Goal: Task Accomplishment & Management: Use online tool/utility

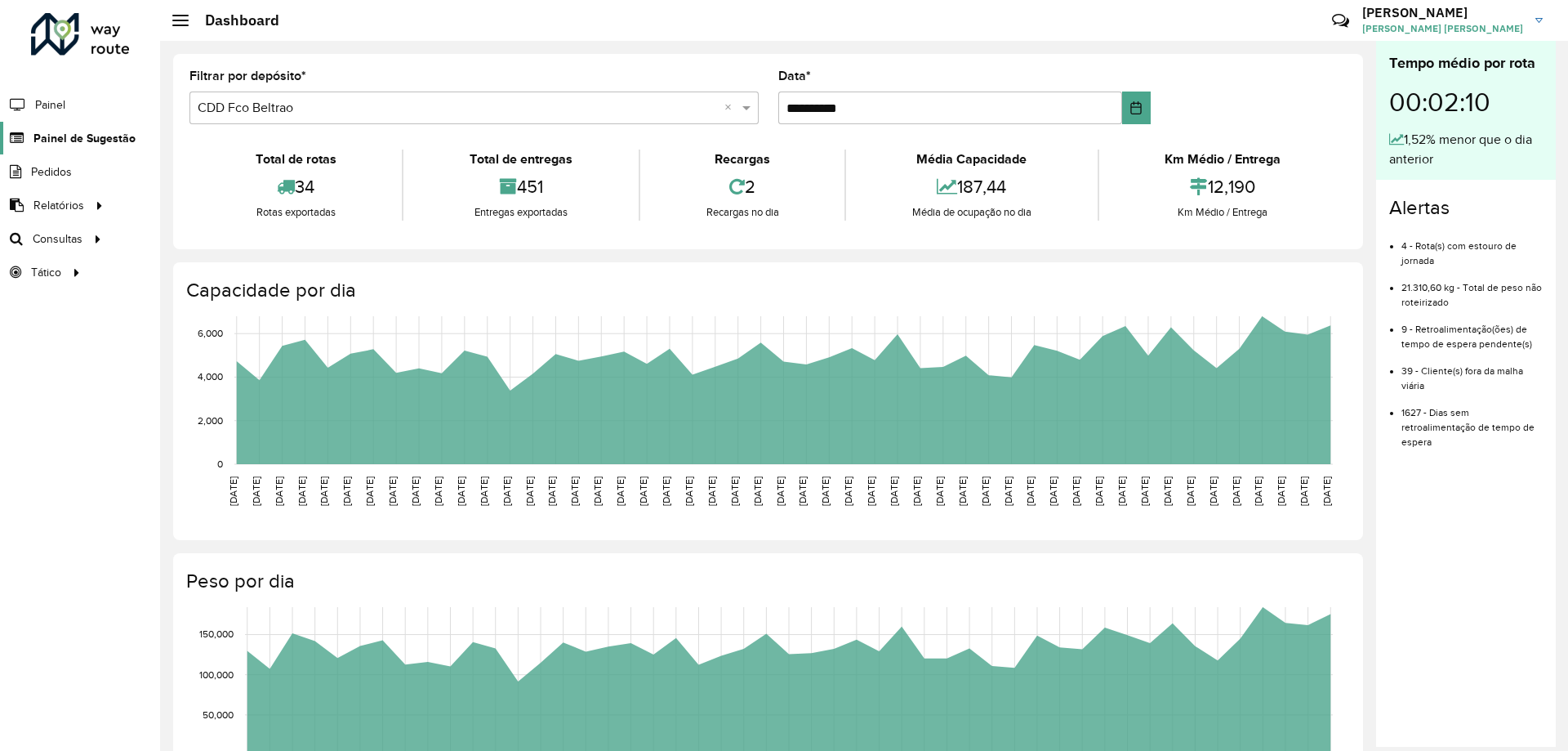
click at [98, 135] on span "Painel de Sugestão" at bounding box center [84, 138] width 102 height 17
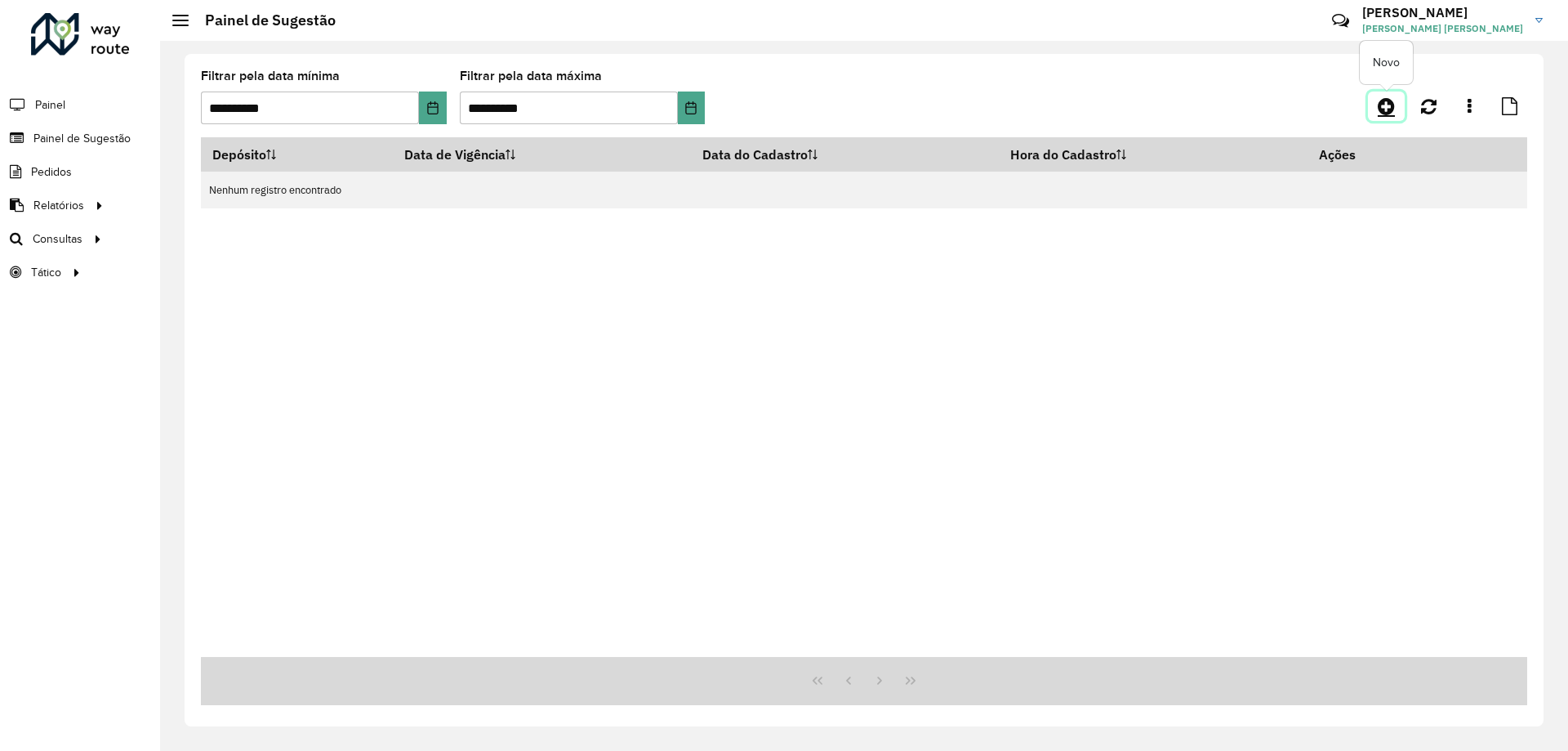
click at [1381, 106] on icon at bounding box center [1386, 107] width 17 height 19
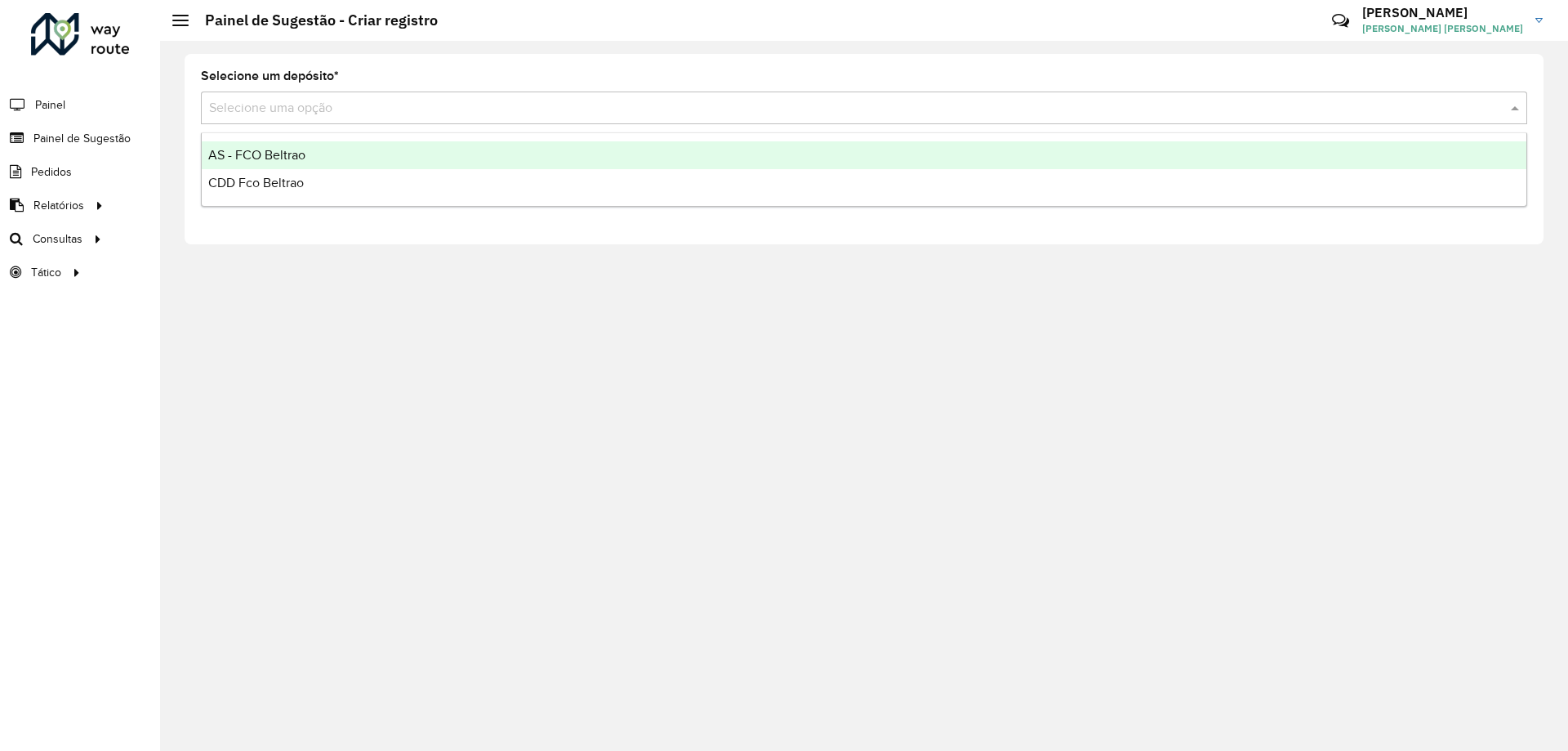
click at [582, 102] on input "text" at bounding box center [848, 108] width 1278 height 19
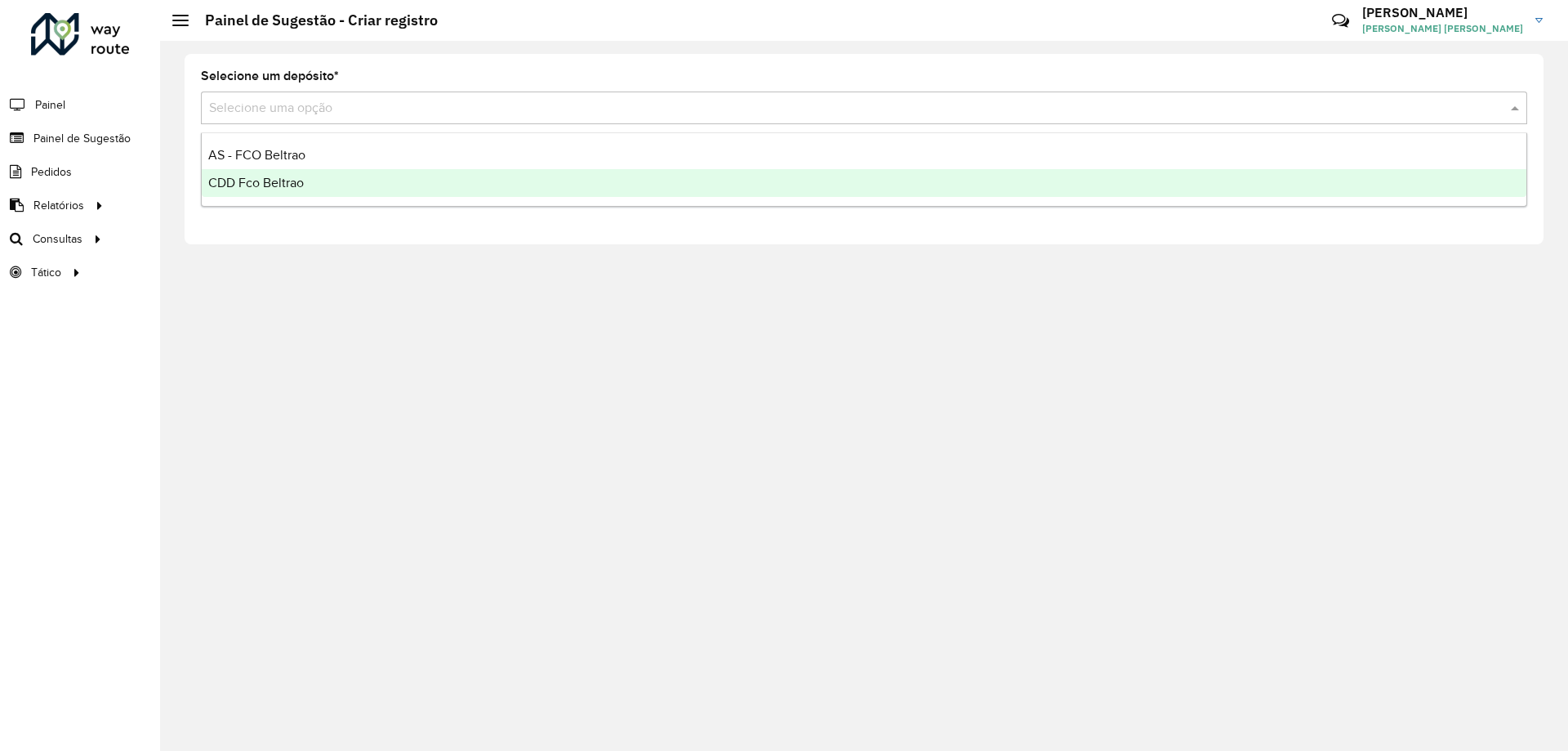
click at [280, 181] on span "CDD Fco Beltrao" at bounding box center [256, 183] width 96 height 14
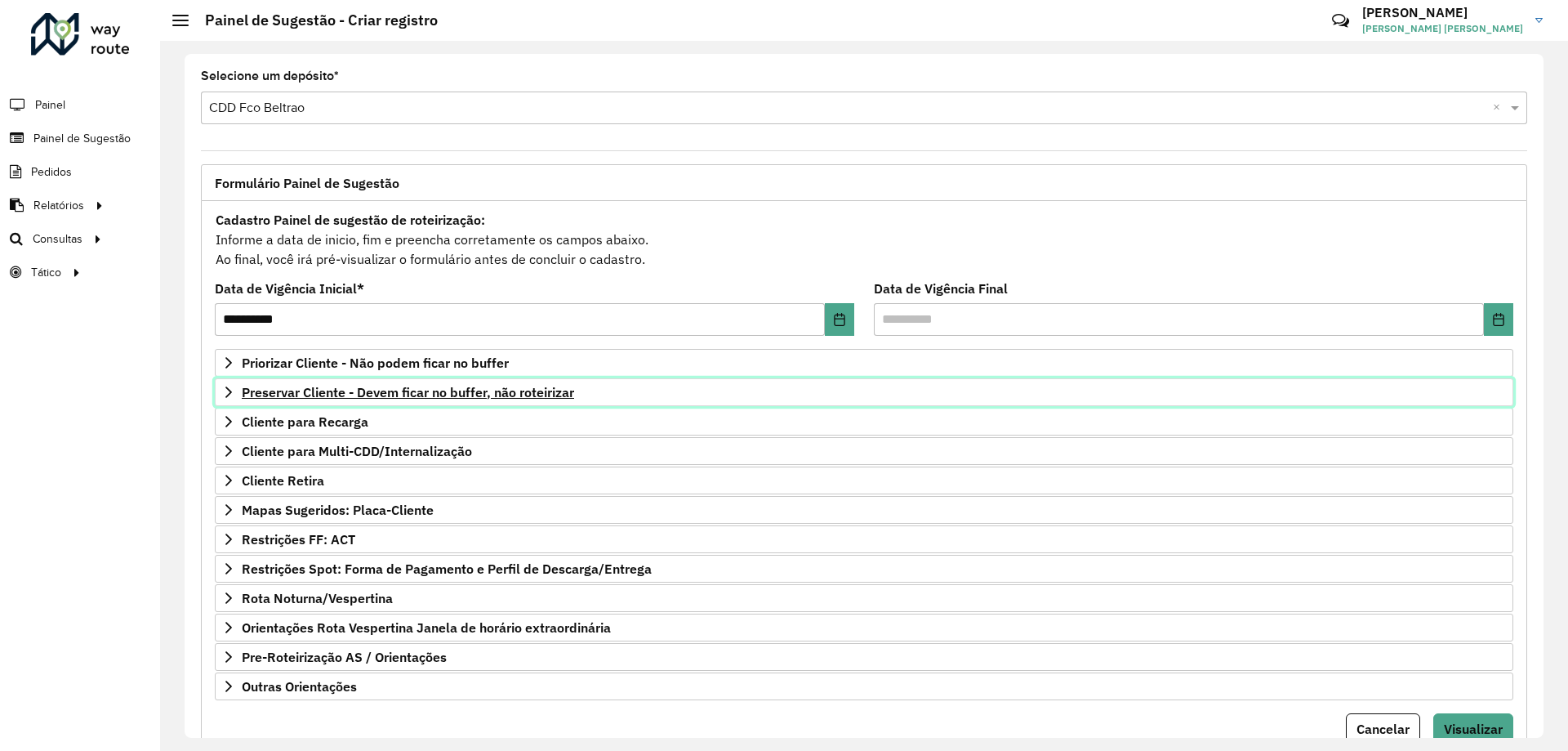
click at [441, 387] on span "Preservar Cliente - Devem ficar no buffer, não roteirizar" at bounding box center [408, 392] width 333 height 13
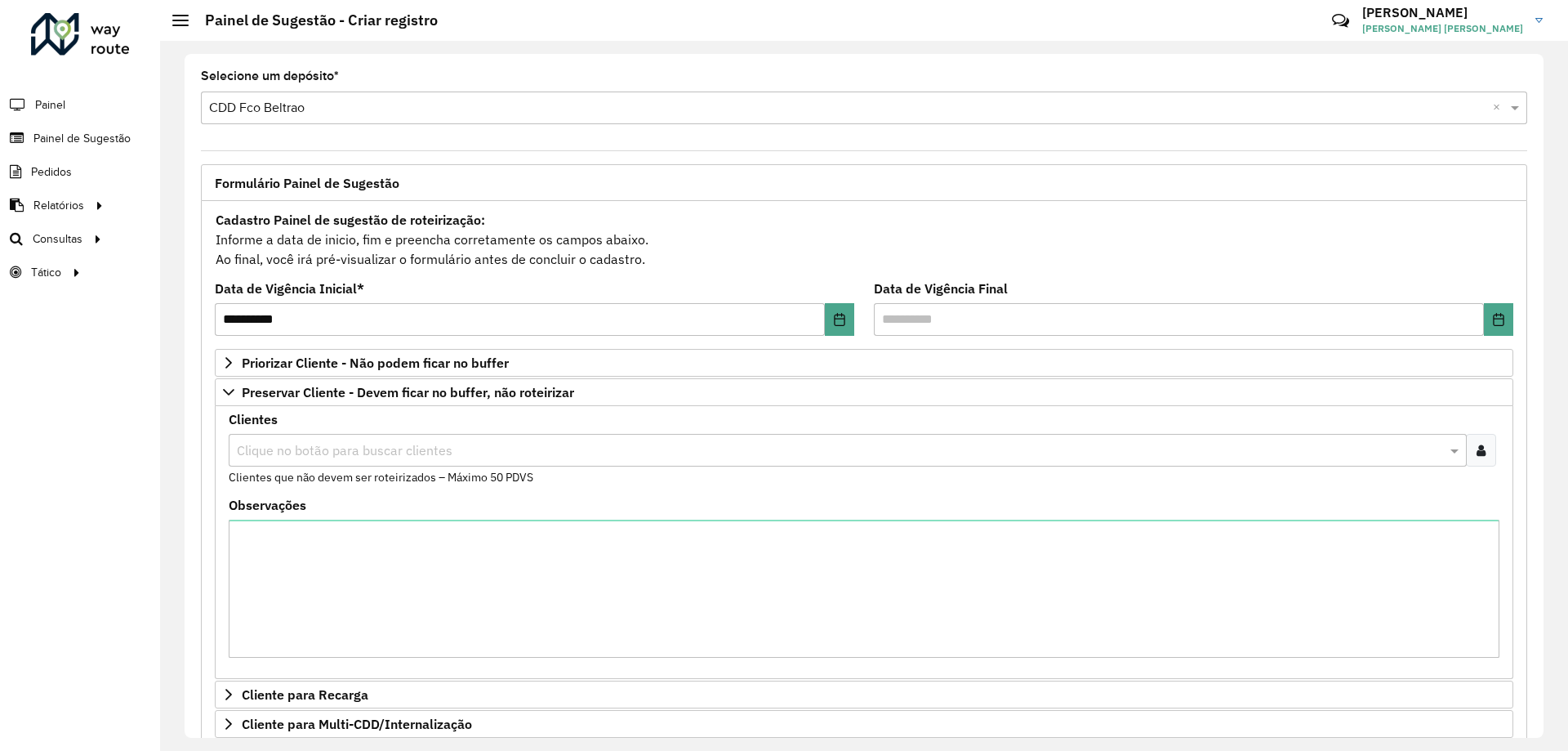
click at [393, 431] on div "Clientes Clique no botão para buscar clientes Clientes que não devem ser roteir…" at bounding box center [864, 450] width 1271 height 73
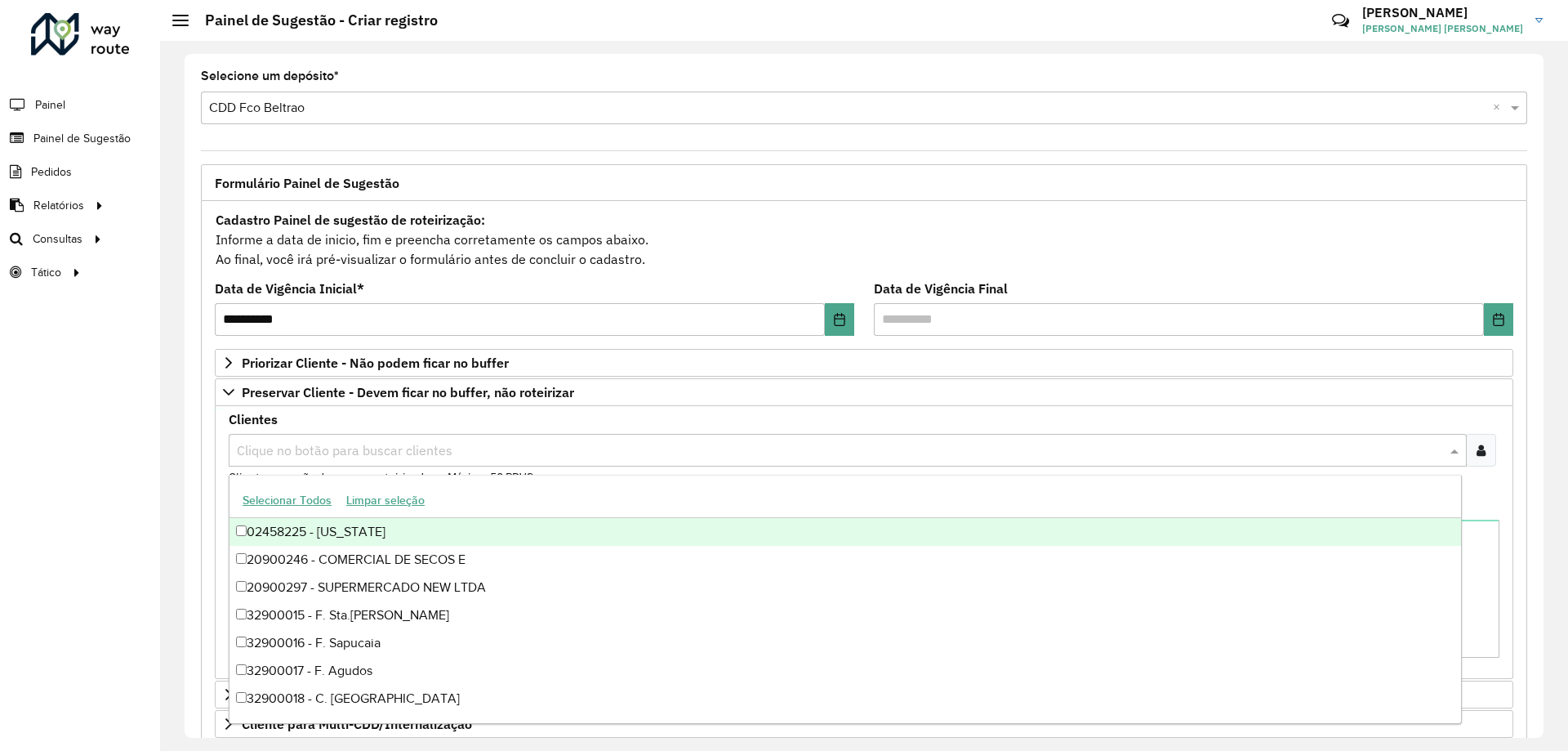
click at [392, 444] on input "text" at bounding box center [839, 451] width 1213 height 19
paste input "***"
type input "***"
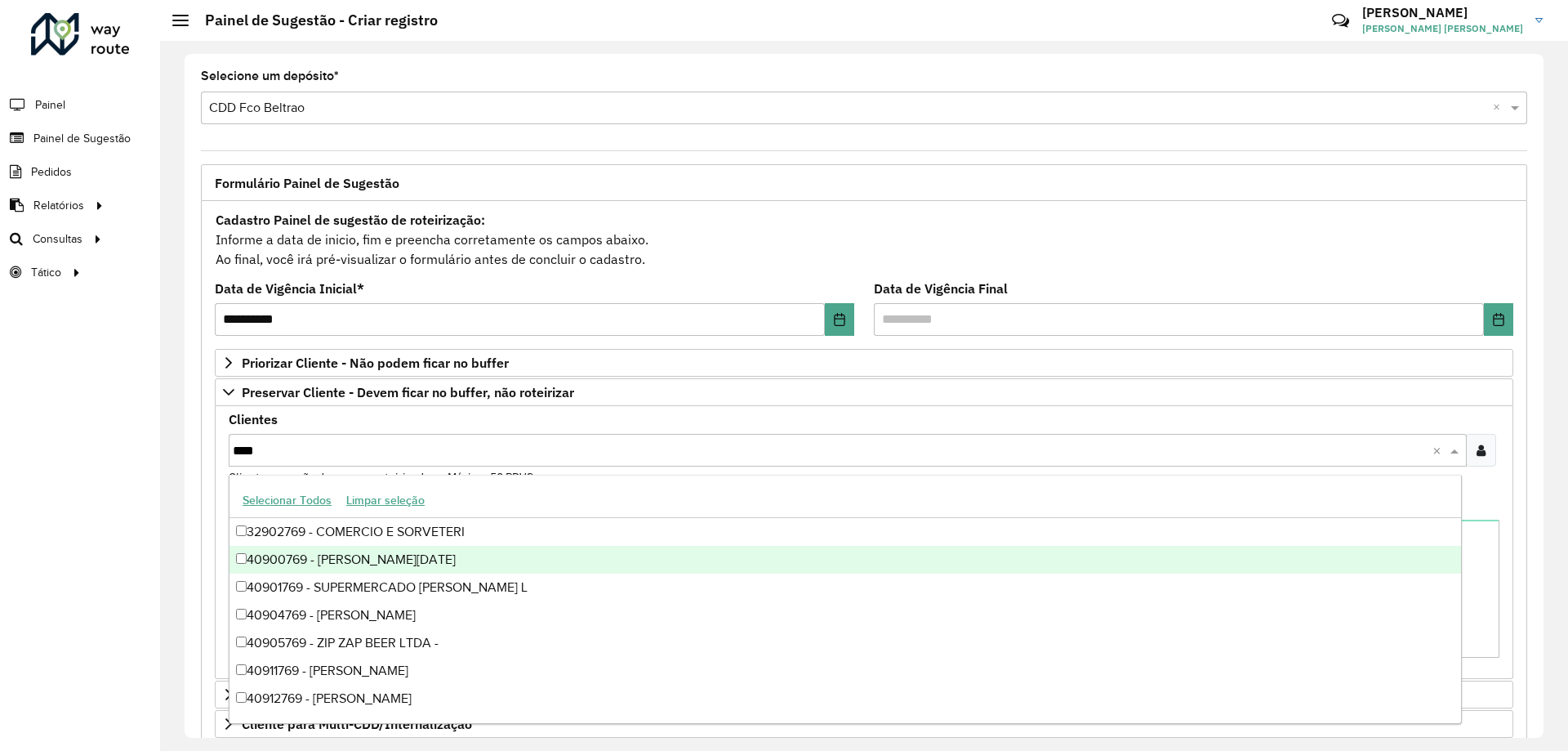
click at [384, 561] on div "40900769 - [PERSON_NAME][DATE]" at bounding box center [846, 560] width 1232 height 28
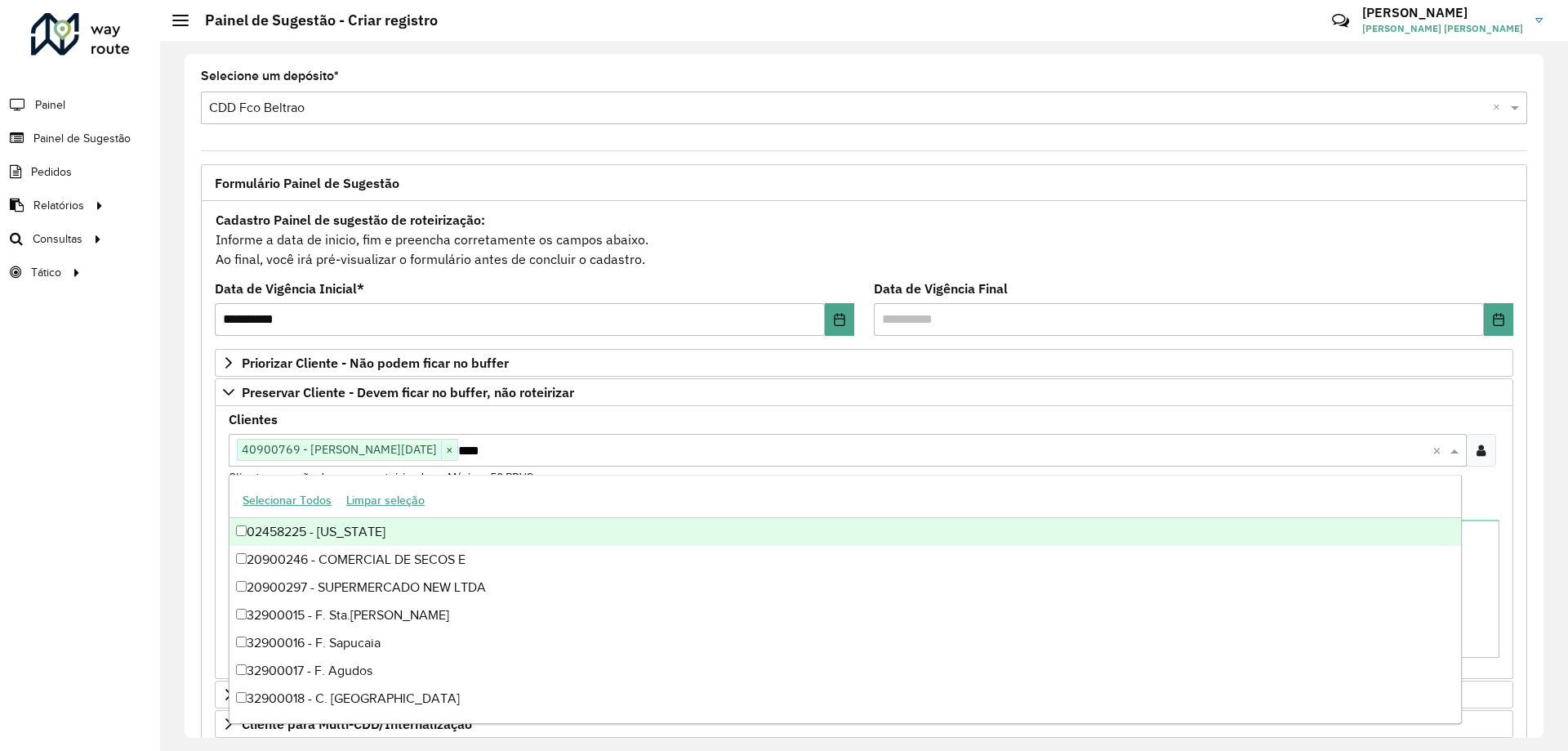
click at [686, 232] on div "Cadastro Painel de sugestão de roteirização: Informe a data de inicio, fim e pr…" at bounding box center [864, 239] width 1299 height 61
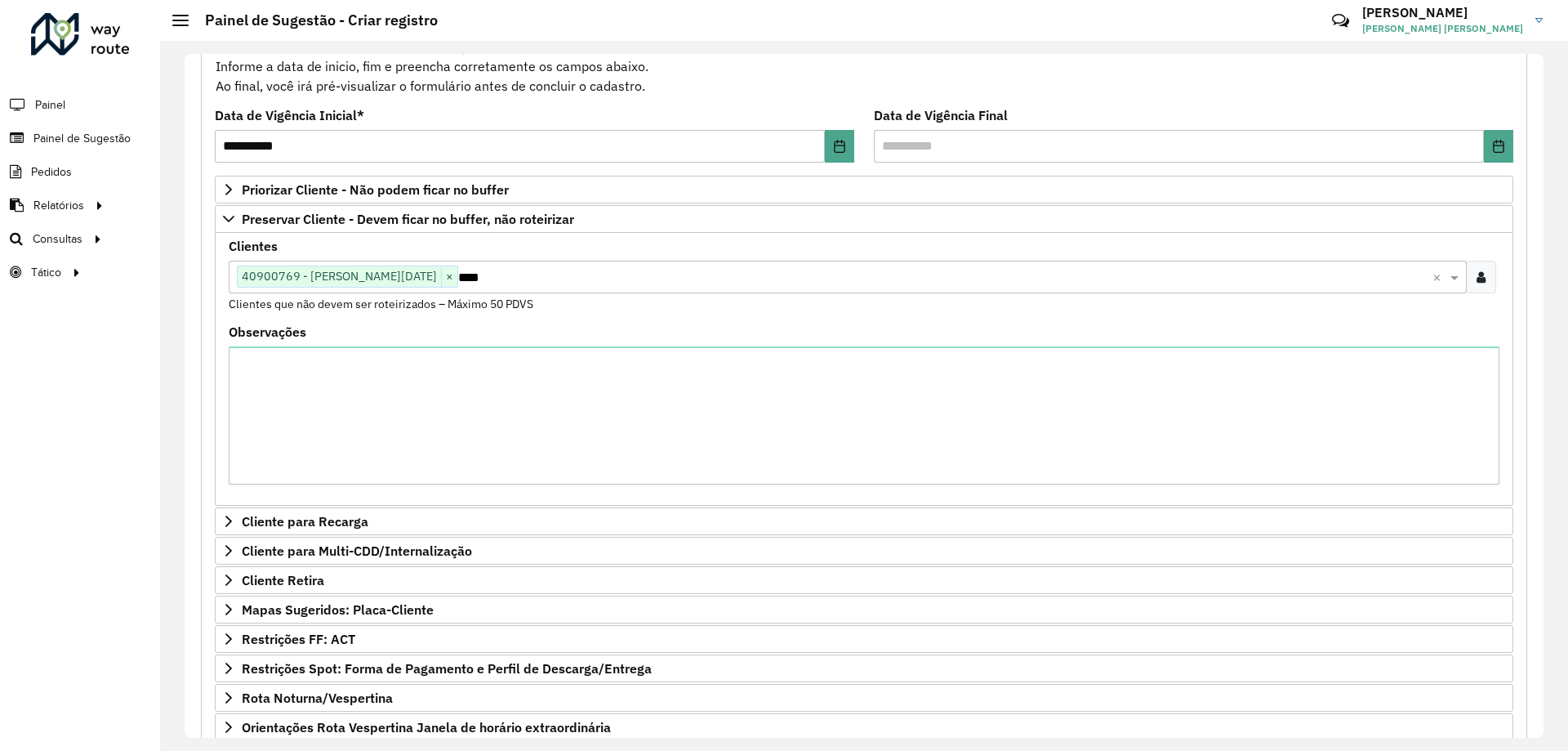
scroll to position [336, 0]
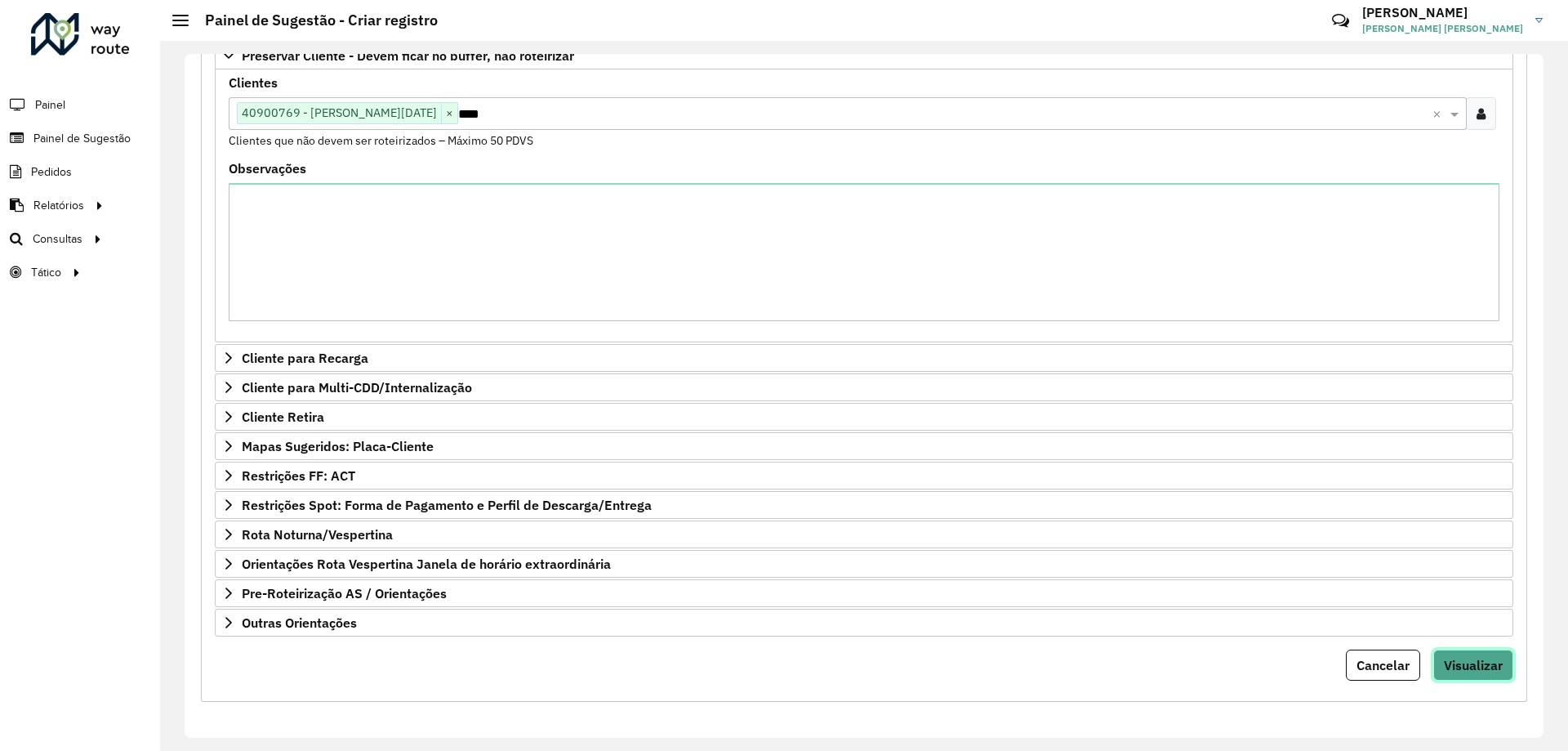
click at [1489, 673] on span "Visualizar" at bounding box center [1473, 665] width 59 height 17
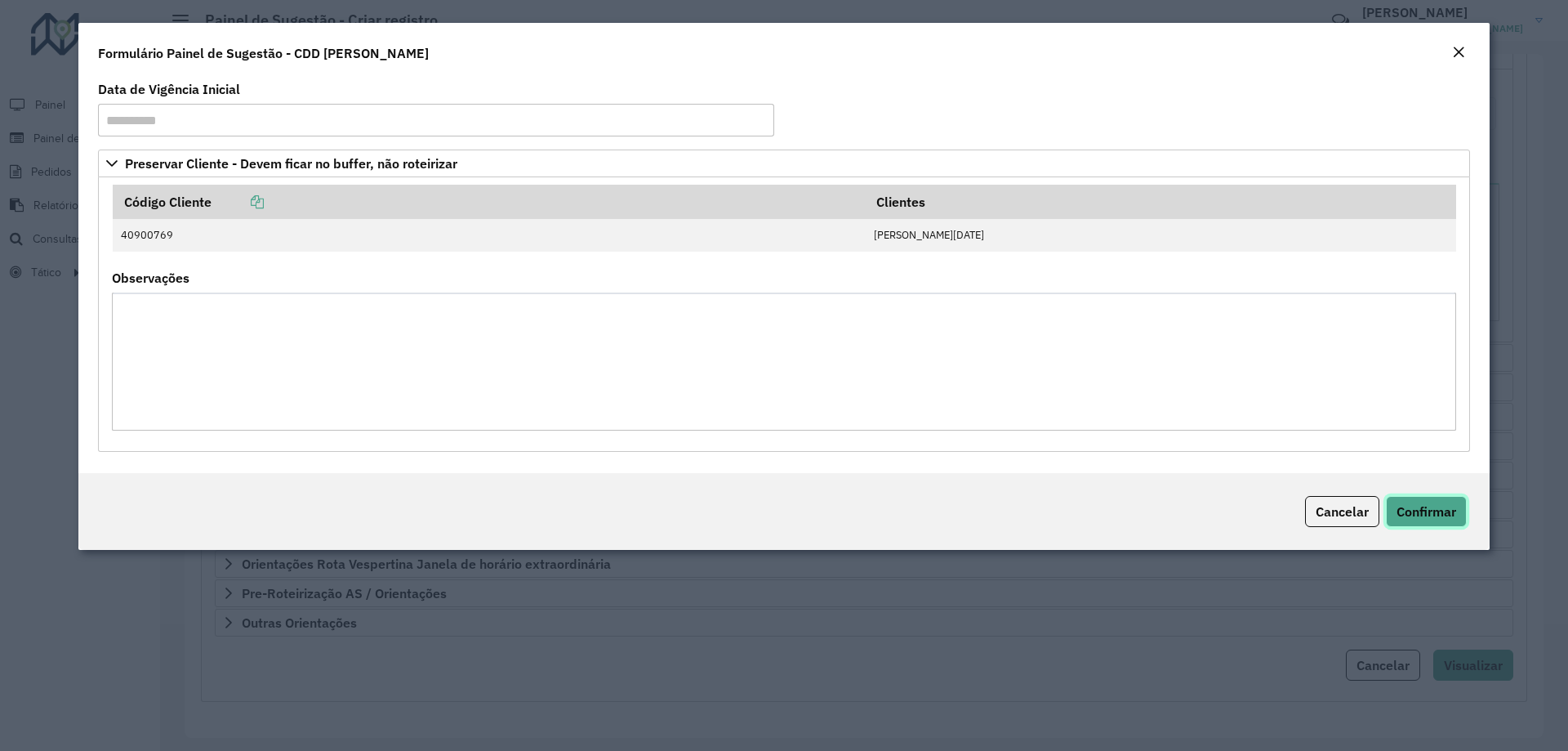
click at [1422, 519] on button "Confirmar" at bounding box center [1426, 511] width 81 height 31
